Goal: Go to known website: Go to known website

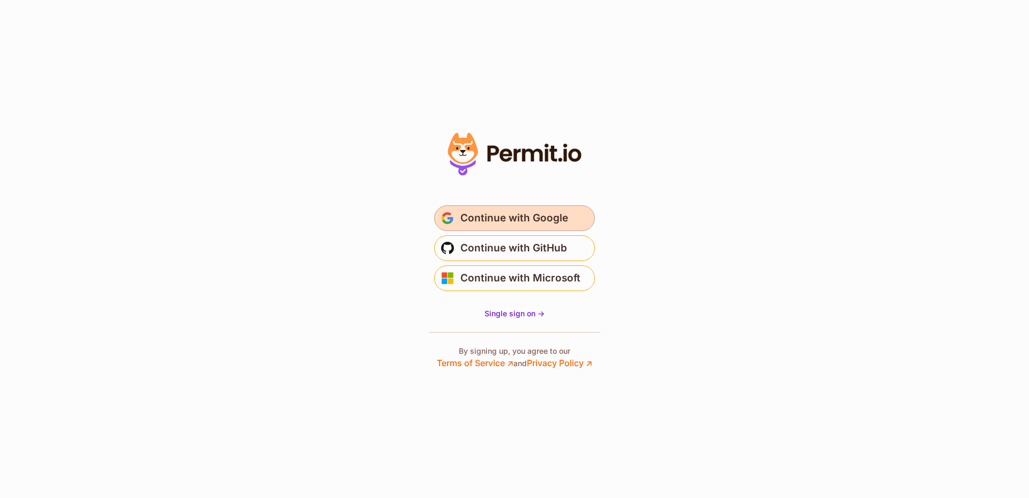
click at [521, 220] on span "Continue with Google" at bounding box center [515, 218] width 108 height 17
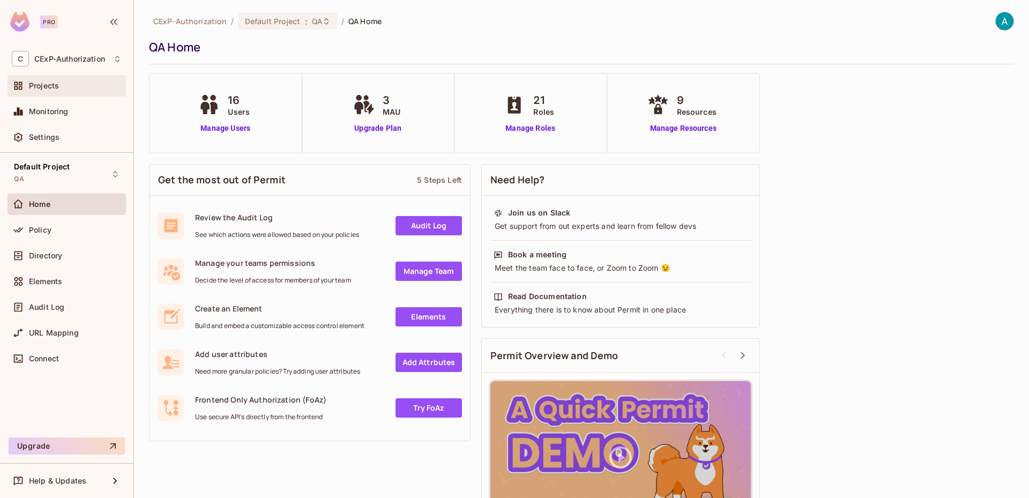
click at [48, 87] on span "Projects" at bounding box center [44, 85] width 30 height 9
